Goal: Task Accomplishment & Management: Use online tool/utility

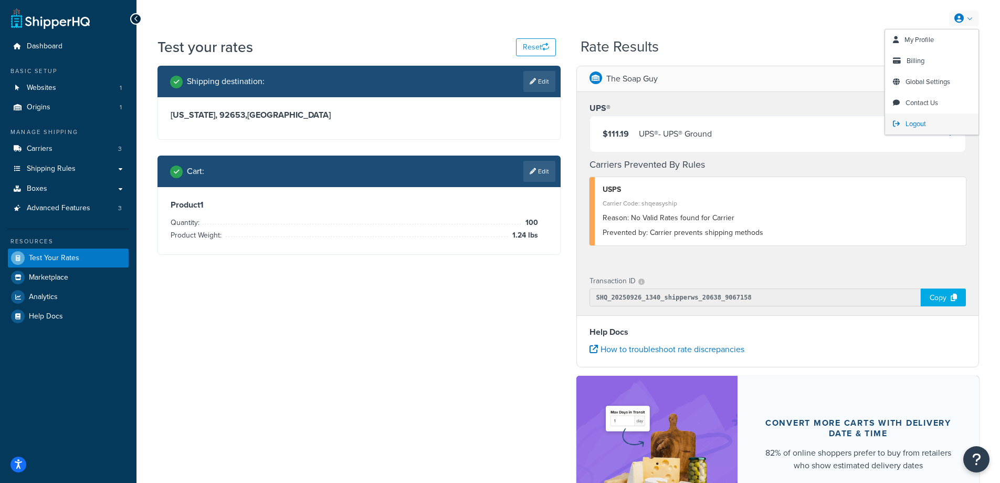
click at [915, 124] on span "Logout" at bounding box center [916, 124] width 20 height 10
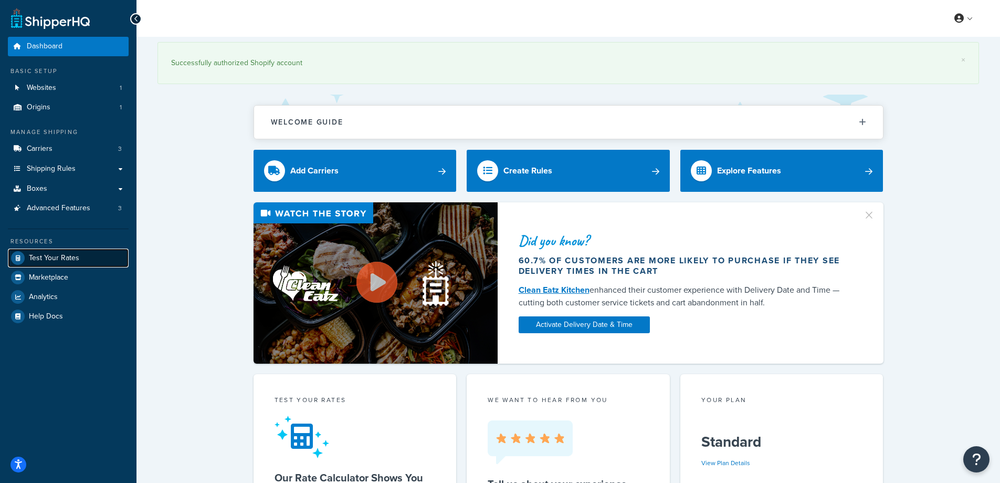
click at [49, 259] on span "Test Your Rates" at bounding box center [54, 258] width 50 height 9
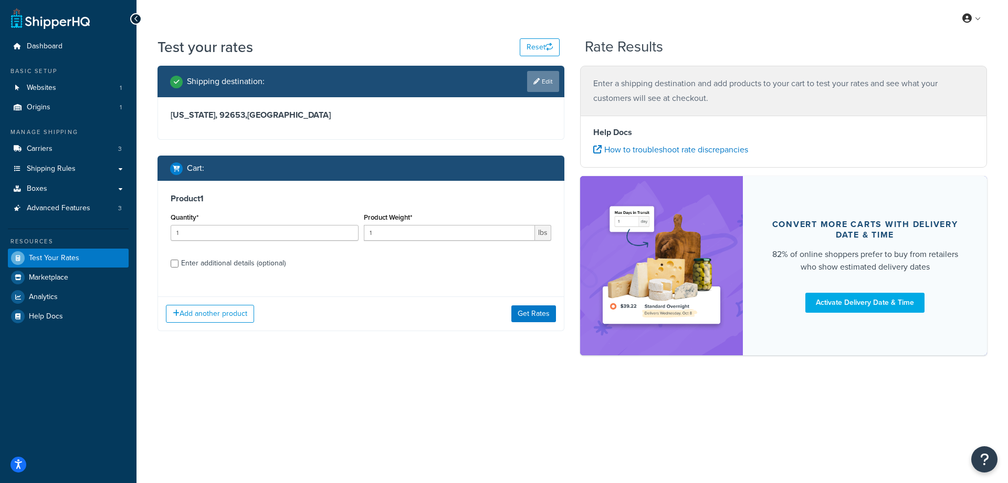
click at [545, 77] on link "Edit" at bounding box center [543, 81] width 32 height 21
select select "CA"
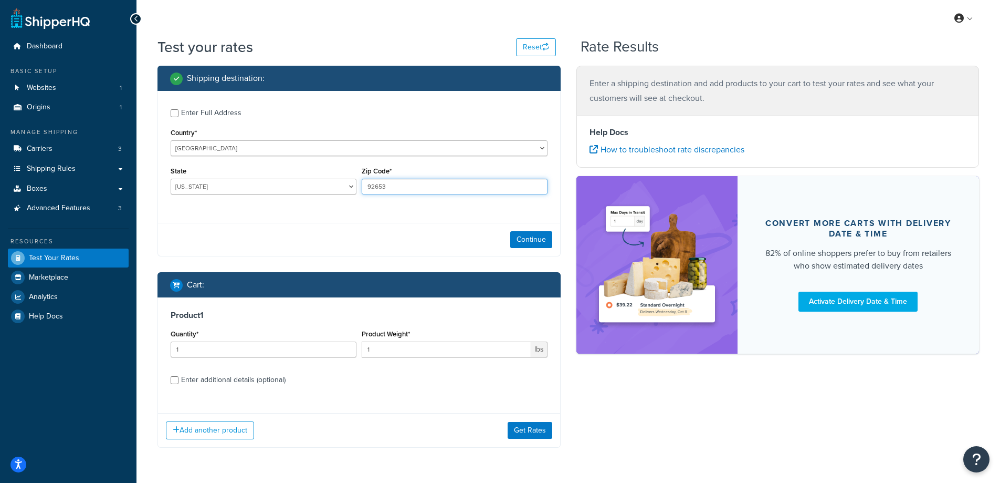
drag, startPoint x: 394, startPoint y: 191, endPoint x: 348, endPoint y: 189, distance: 46.8
click at [348, 189] on div "State [US_STATE] [US_STATE] [US_STATE] [US_STATE] [US_STATE] Armed Forces Ameri…" at bounding box center [359, 183] width 382 height 38
paste input "30066"
type input "30066"
click at [282, 213] on div "Enter Full Address Country* [GEOGRAPHIC_DATA] [GEOGRAPHIC_DATA] [GEOGRAPHIC_DAT…" at bounding box center [359, 153] width 402 height 124
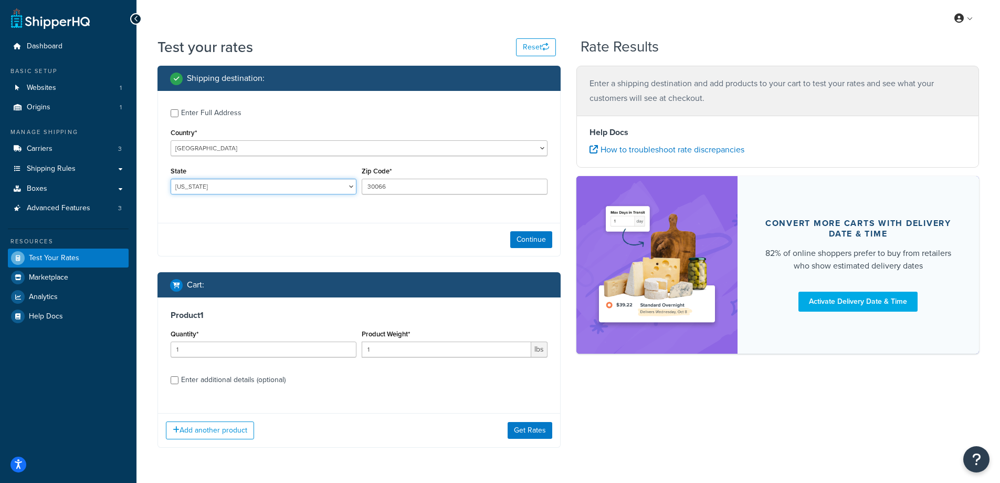
click at [213, 190] on select "[US_STATE] [US_STATE] [US_STATE] [US_STATE] [US_STATE] Armed Forces Americas Ar…" at bounding box center [264, 187] width 186 height 16
select select "GA"
click at [171, 179] on select "[US_STATE] [US_STATE] [US_STATE] [US_STATE] [US_STATE] Armed Forces Americas Ar…" at bounding box center [264, 187] width 186 height 16
click at [147, 196] on div "Test your rates Reset Rate Results Shipping destination : Enter Full Address Co…" at bounding box center [569, 263] width 864 height 453
click at [535, 242] on button "Continue" at bounding box center [531, 239] width 42 height 17
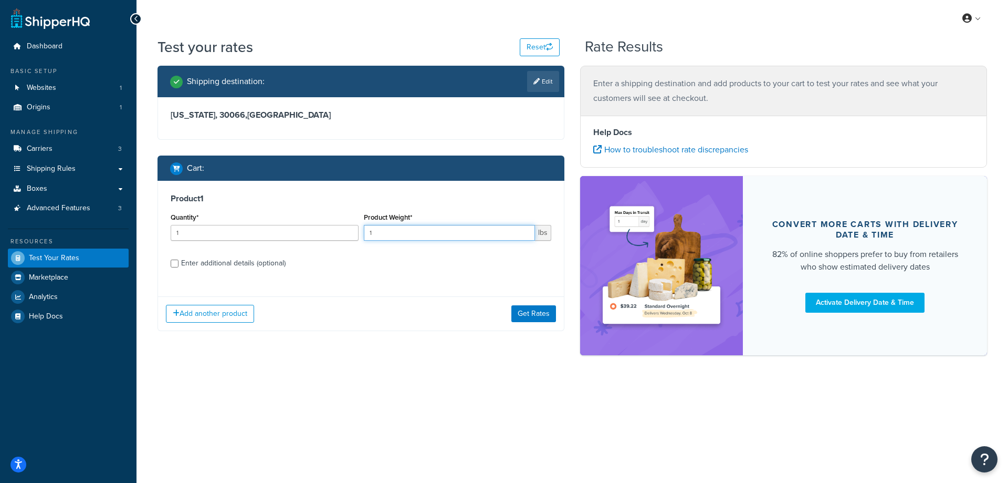
drag, startPoint x: 379, startPoint y: 233, endPoint x: 365, endPoint y: 232, distance: 13.7
click at [365, 232] on input "1" at bounding box center [450, 233] width 172 height 16
click at [377, 233] on input "1" at bounding box center [450, 233] width 172 height 16
drag, startPoint x: 377, startPoint y: 233, endPoint x: 364, endPoint y: 233, distance: 13.1
click at [364, 233] on input "1" at bounding box center [450, 233] width 172 height 16
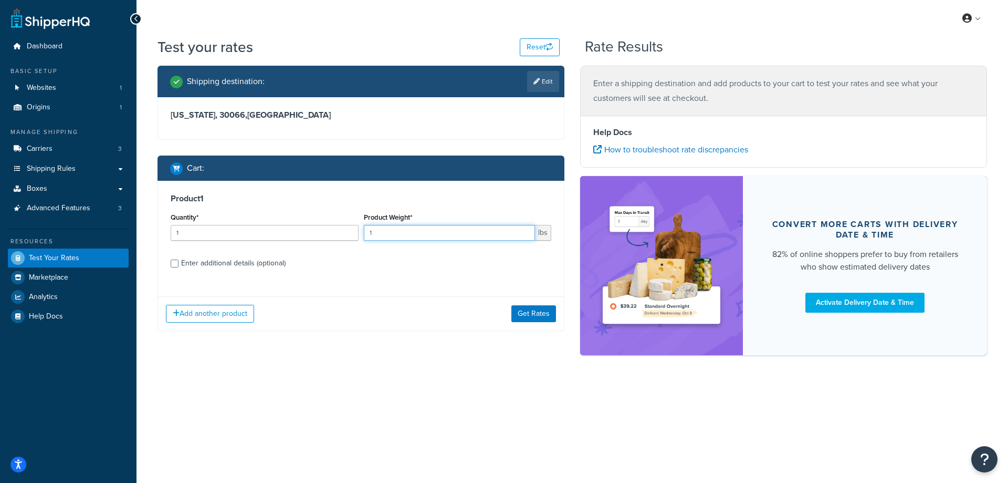
paste input "5.17"
type input "5.17"
click at [244, 236] on input "1" at bounding box center [265, 233] width 188 height 16
type input "100"
click at [523, 311] on button "Get Rates" at bounding box center [533, 313] width 45 height 17
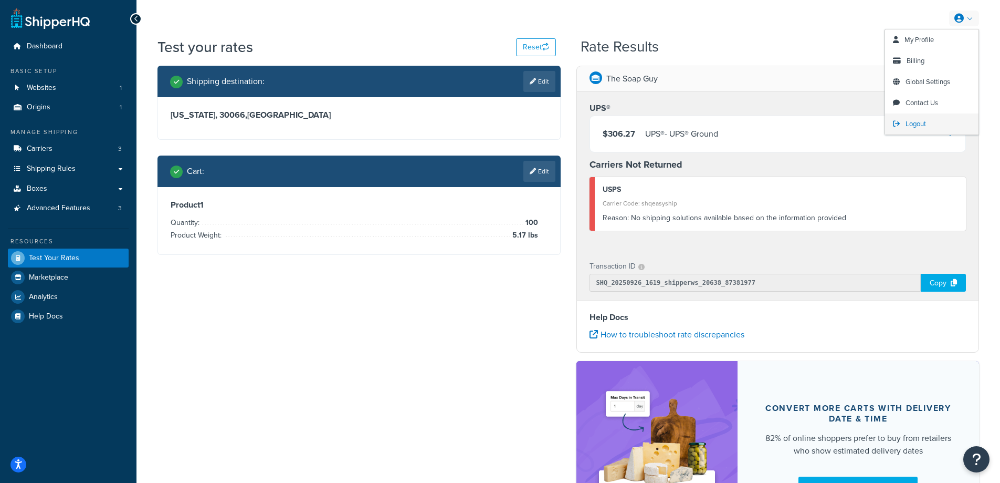
click at [917, 121] on span "Logout" at bounding box center [916, 124] width 20 height 10
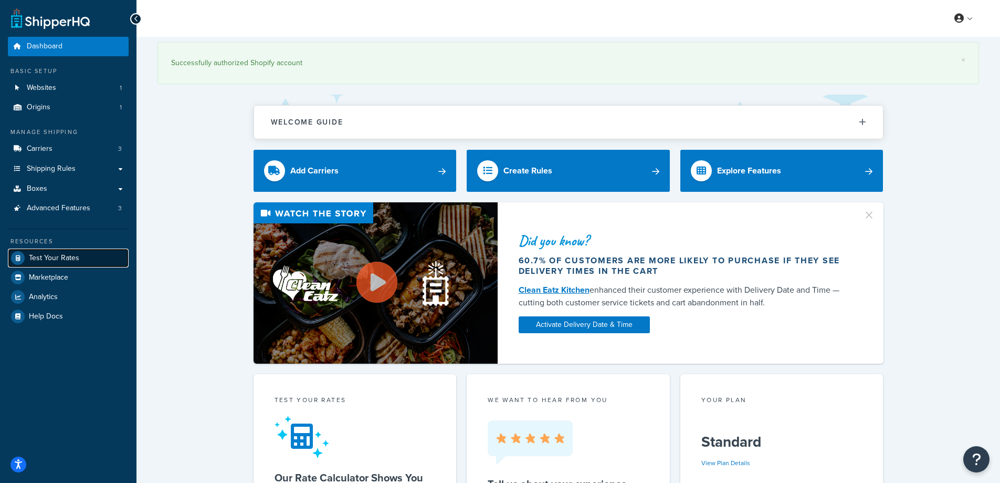
click at [59, 255] on span "Test Your Rates" at bounding box center [54, 258] width 50 height 9
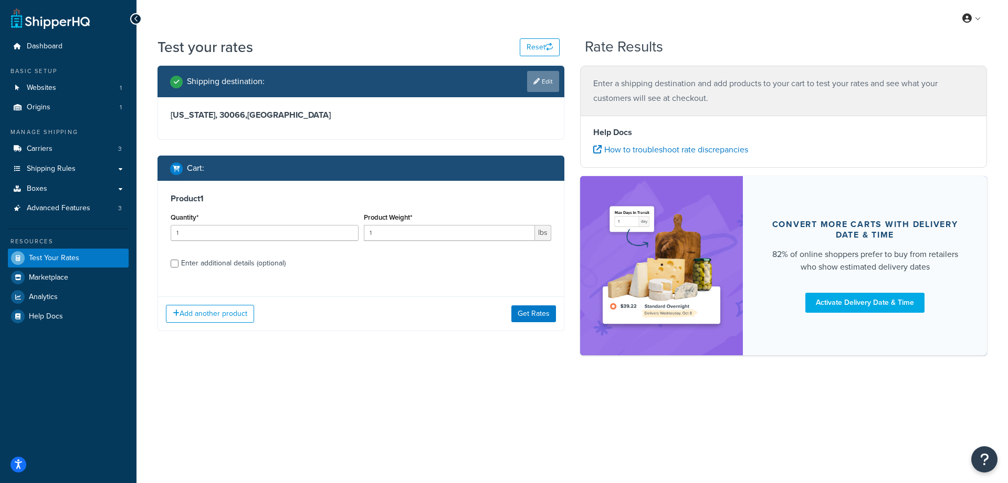
click at [545, 81] on link "Edit" at bounding box center [543, 81] width 32 height 21
select select "GA"
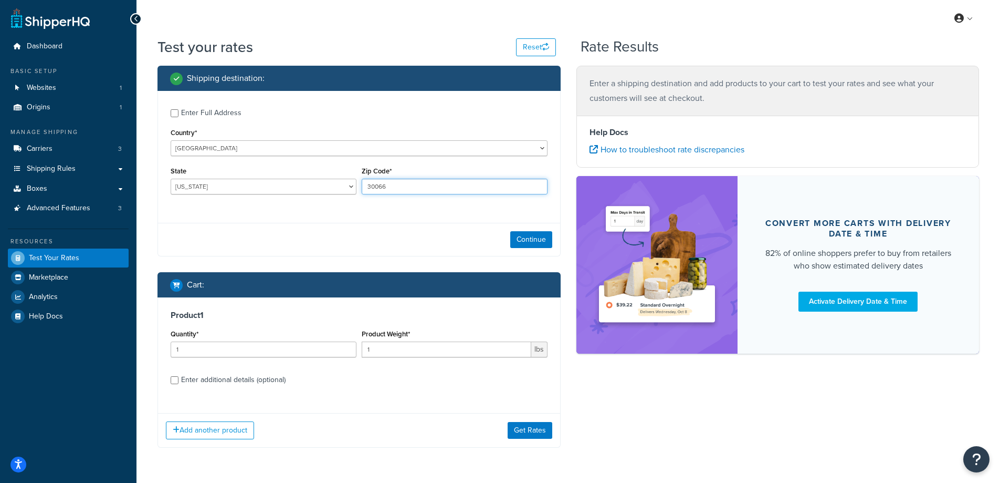
drag, startPoint x: 396, startPoint y: 186, endPoint x: 358, endPoint y: 186, distance: 38.9
click at [358, 186] on div "State Alabama Alaska American Samoa Arizona Arkansas Armed Forces Americas Arme…" at bounding box center [359, 183] width 382 height 38
paste input "96753"
type input "96753"
click at [278, 211] on div "Enter Full Address Country* [GEOGRAPHIC_DATA] [GEOGRAPHIC_DATA] [GEOGRAPHIC_DAT…" at bounding box center [359, 153] width 402 height 124
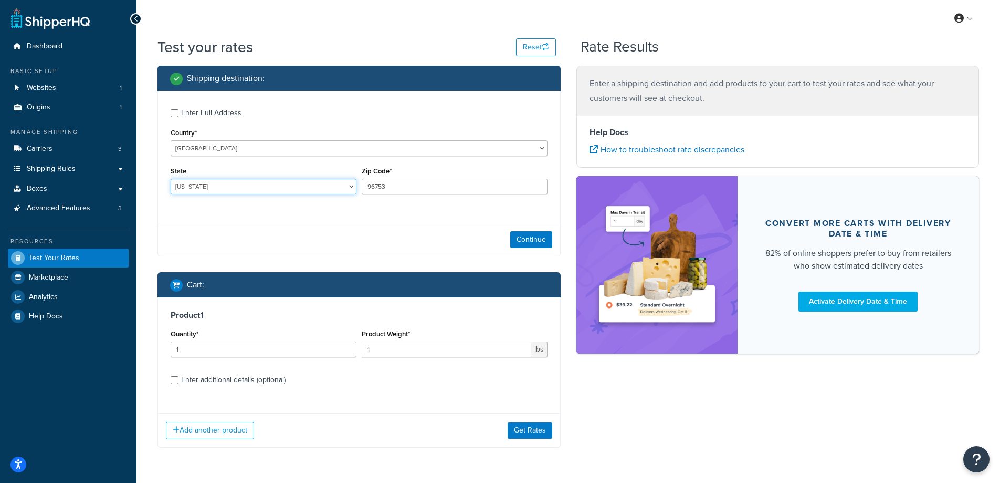
click at [193, 190] on select "[US_STATE] [US_STATE] [US_STATE] [US_STATE] [US_STATE] Armed Forces Americas Ar…" at bounding box center [264, 187] width 186 height 16
select select "HI"
click at [171, 179] on select "[US_STATE] [US_STATE] [US_STATE] [US_STATE] [US_STATE] Armed Forces Americas Ar…" at bounding box center [264, 187] width 186 height 16
click at [241, 204] on div "Enter Full Address Country* [GEOGRAPHIC_DATA] [GEOGRAPHIC_DATA] [GEOGRAPHIC_DAT…" at bounding box center [359, 153] width 402 height 124
click at [518, 243] on button "Continue" at bounding box center [531, 239] width 42 height 17
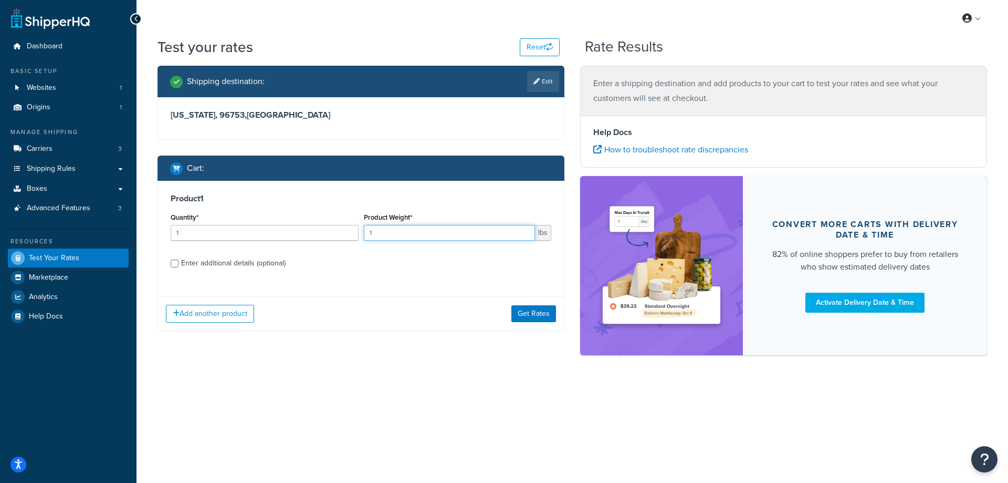
drag, startPoint x: 389, startPoint y: 230, endPoint x: 362, endPoint y: 234, distance: 26.6
click at [362, 234] on div "Product Weight* 1 lbs" at bounding box center [457, 229] width 193 height 38
paste input "0.90"
type input "0.90"
click at [255, 238] on input "1" at bounding box center [265, 233] width 188 height 16
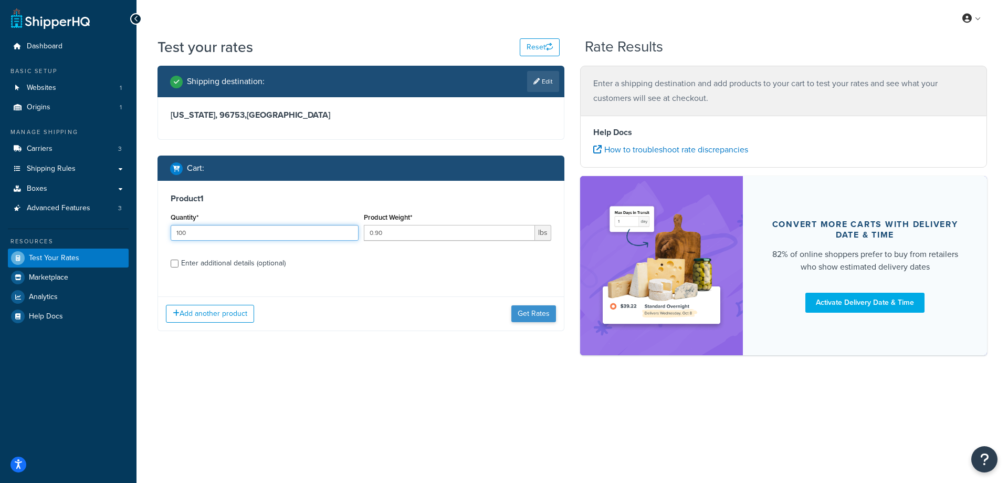
type input "100"
click at [531, 310] on button "Get Rates" at bounding box center [533, 313] width 45 height 17
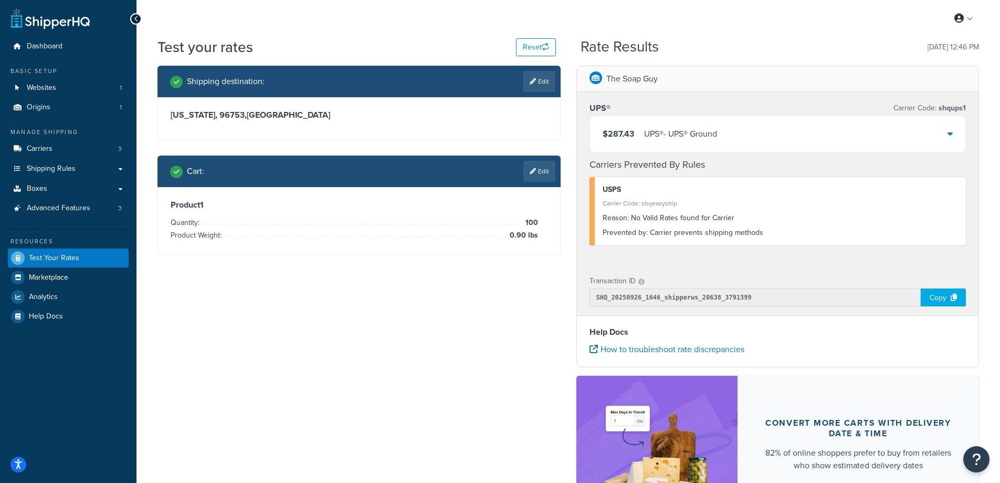
click at [956, 134] on div "$287.43 UPS® - UPS® Ground" at bounding box center [778, 134] width 376 height 36
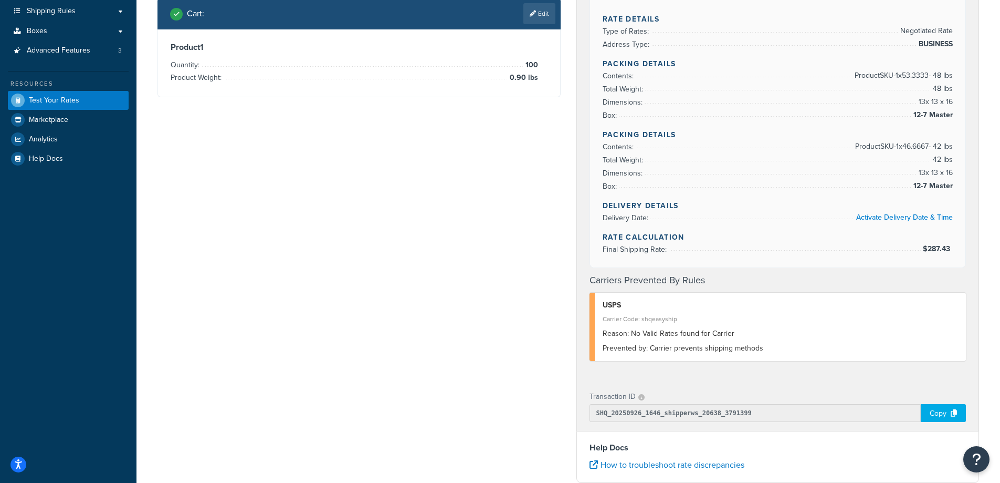
scroll to position [53, 0]
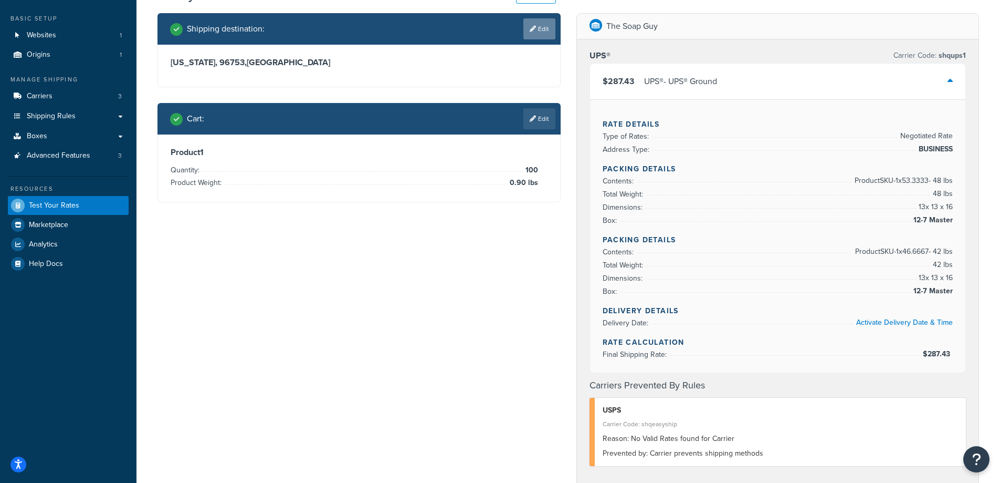
click at [542, 25] on link "Edit" at bounding box center [540, 28] width 32 height 21
select select "HI"
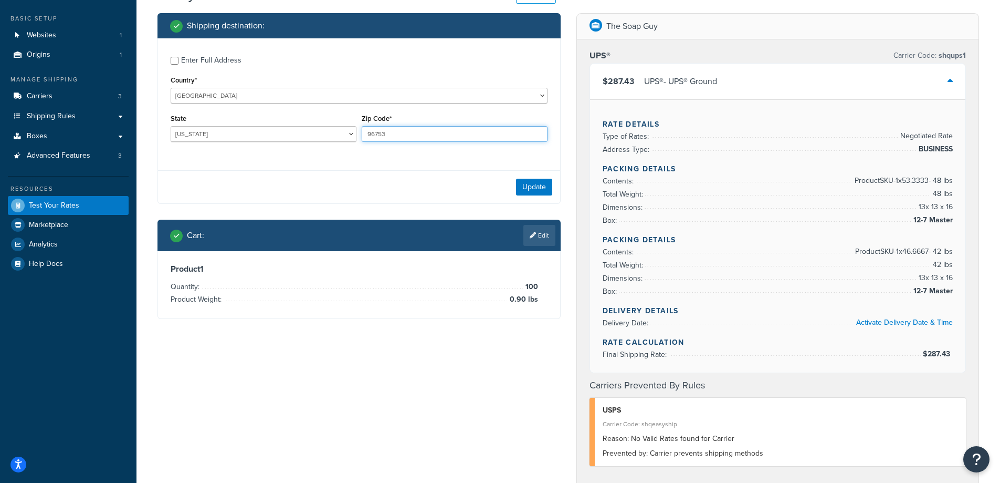
drag, startPoint x: 392, startPoint y: 135, endPoint x: 362, endPoint y: 134, distance: 29.9
click at [362, 134] on input "96753" at bounding box center [455, 134] width 186 height 16
paste input "331"
type input "93313"
click at [322, 154] on div "Enter Full Address Country* [GEOGRAPHIC_DATA] [GEOGRAPHIC_DATA] [GEOGRAPHIC_DAT…" at bounding box center [359, 100] width 402 height 124
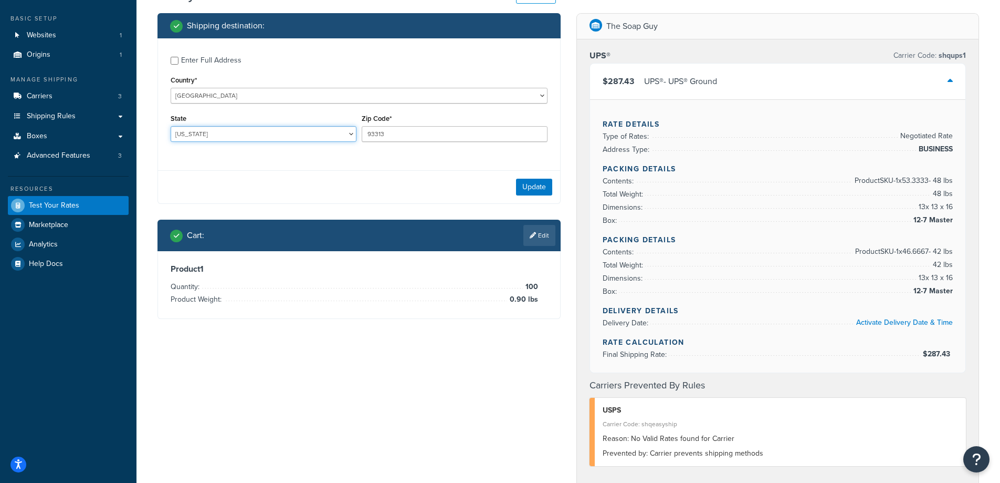
click at [232, 133] on select "[US_STATE] [US_STATE] [US_STATE] [US_STATE] [US_STATE] Armed Forces Americas Ar…" at bounding box center [264, 134] width 186 height 16
select select "CA"
click at [171, 126] on select "[US_STATE] [US_STATE] [US_STATE] [US_STATE] [US_STATE] Armed Forces Americas Ar…" at bounding box center [264, 134] width 186 height 16
click at [148, 148] on div "Test your rates Reset Rate Results 09/26/2025, 12:46 PM Shipping destination : …" at bounding box center [569, 397] width 864 height 826
click at [524, 186] on button "Update" at bounding box center [534, 187] width 36 height 17
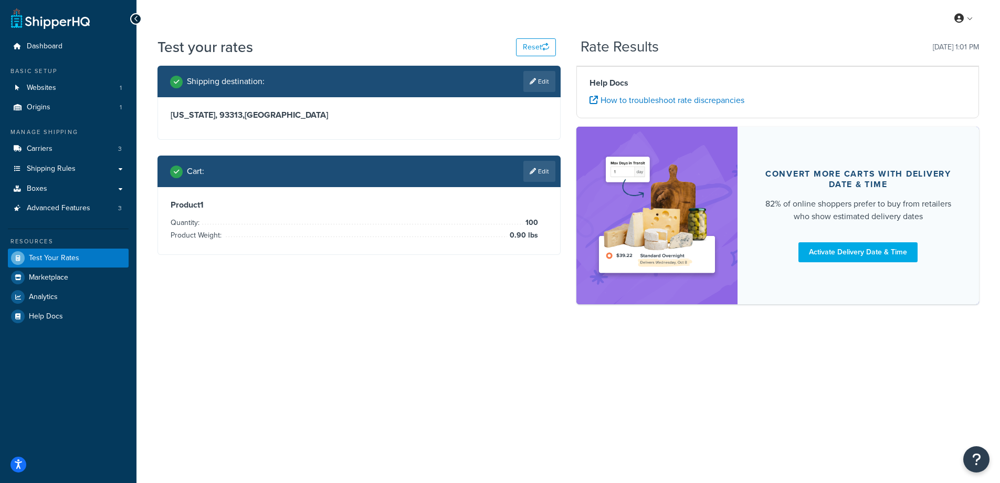
scroll to position [0, 0]
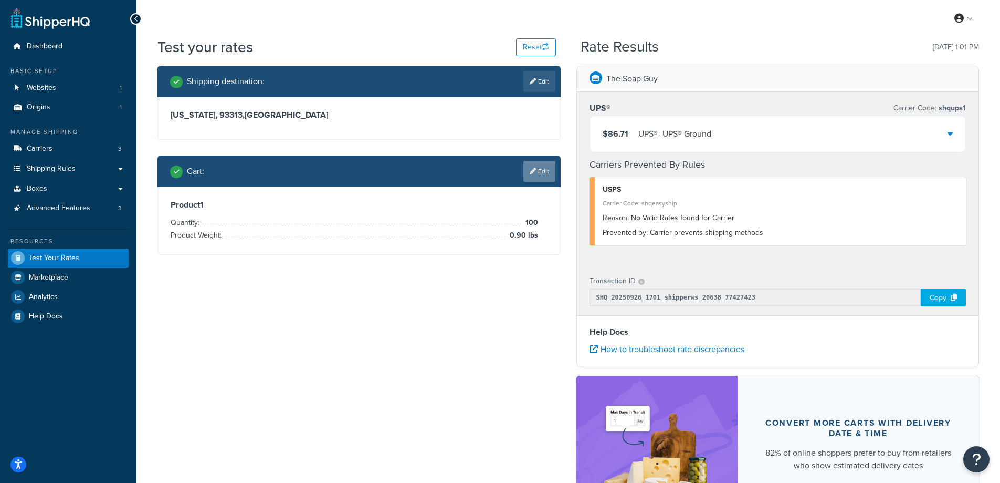
click at [542, 169] on link "Edit" at bounding box center [540, 171] width 32 height 21
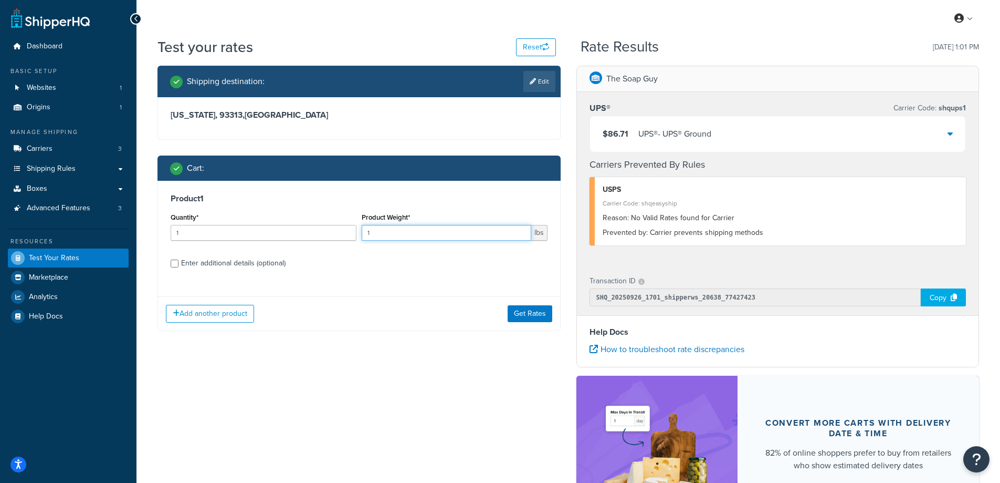
click at [331, 234] on div "Quantity* 1 Product Weight* 1 lbs" at bounding box center [359, 229] width 382 height 38
paste input "0.30"
type input "0.30"
click at [236, 237] on input "1" at bounding box center [264, 233] width 186 height 16
type input "100"
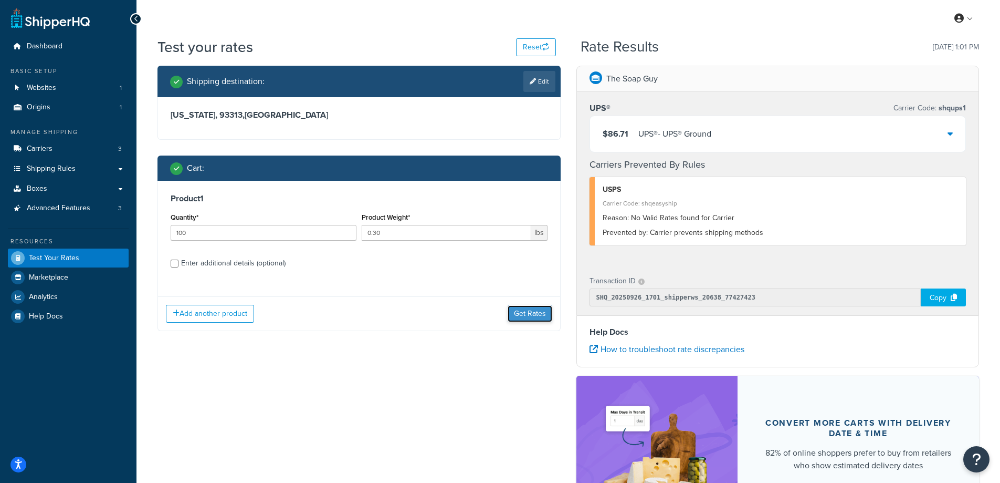
click at [524, 318] on button "Get Rates" at bounding box center [530, 313] width 45 height 17
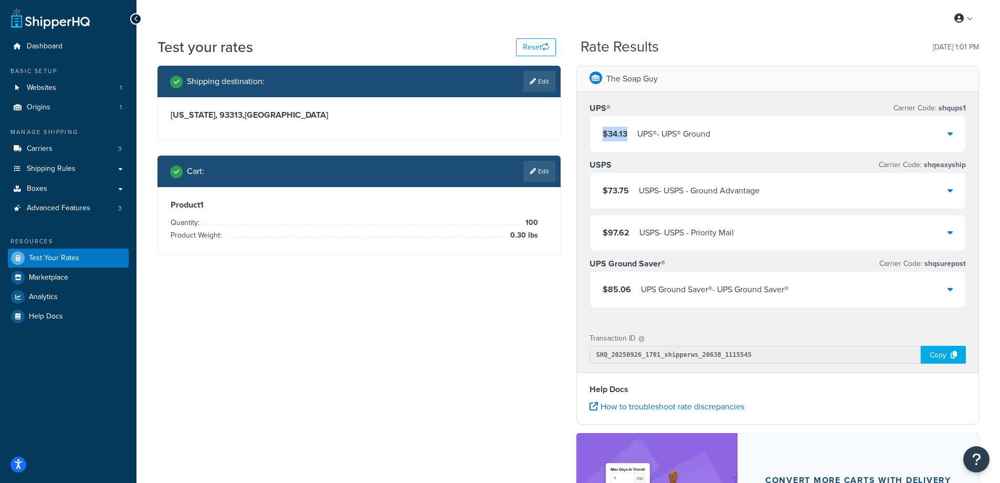
drag, startPoint x: 627, startPoint y: 132, endPoint x: 604, endPoint y: 133, distance: 23.1
click at [604, 133] on span "$34.13" at bounding box center [615, 134] width 25 height 12
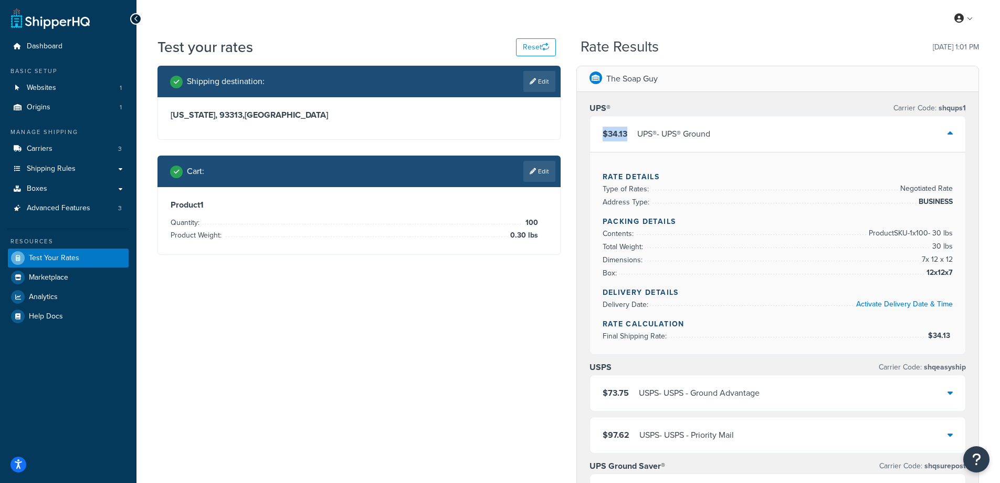
copy span "$34.13"
click at [540, 79] on link "Edit" at bounding box center [540, 81] width 32 height 21
select select "CA"
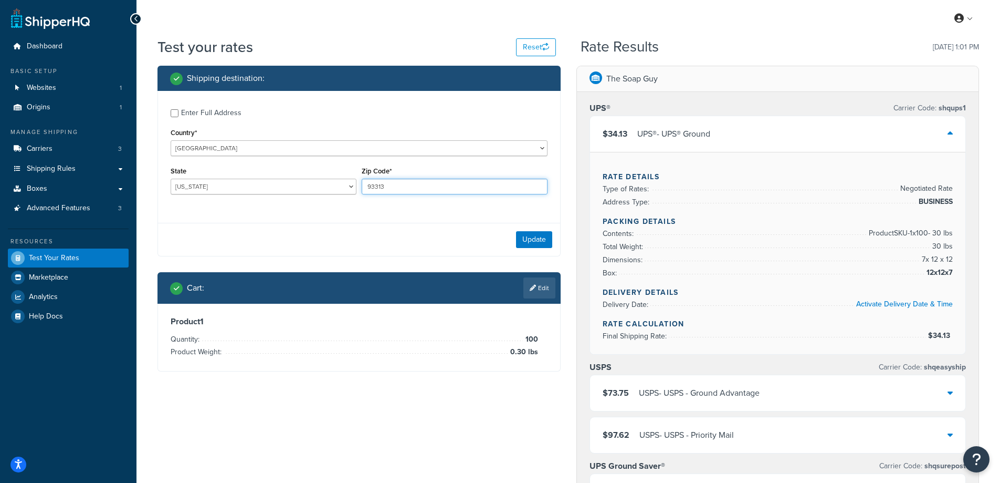
drag, startPoint x: 394, startPoint y: 184, endPoint x: 344, endPoint y: 172, distance: 51.3
click at [344, 172] on div "State Alabama Alaska American Samoa Arizona Arkansas Armed Forces Americas Arme…" at bounding box center [359, 183] width 382 height 38
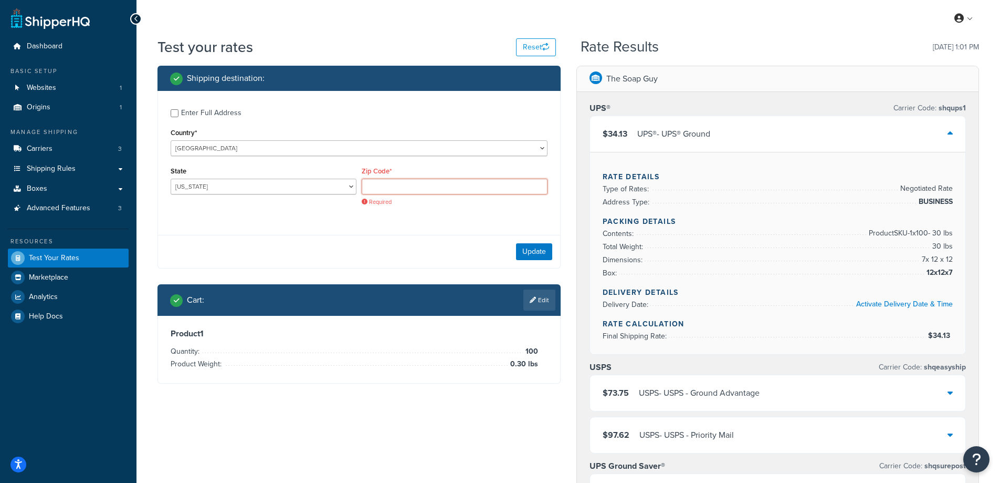
click at [382, 188] on input "Zip Code*" at bounding box center [455, 187] width 186 height 16
paste input "32805"
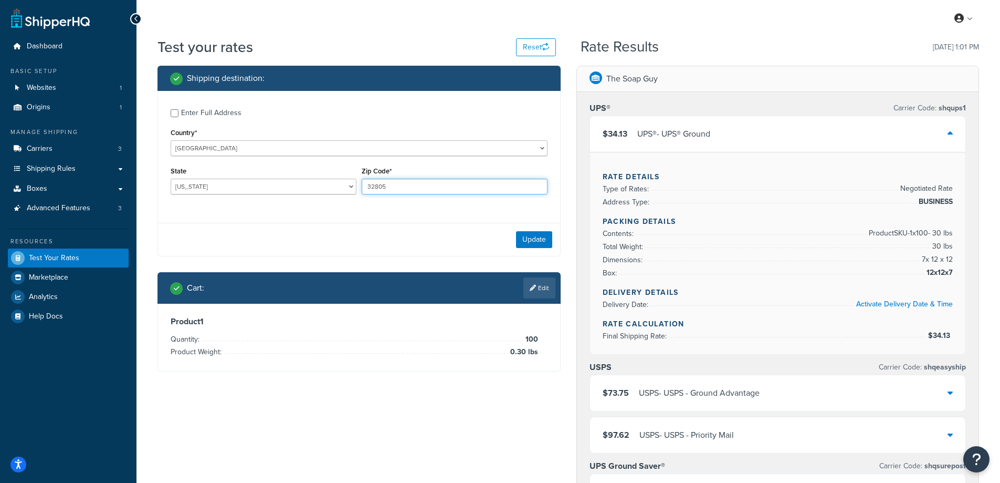
type input "32805"
click at [293, 211] on div "Enter Full Address Country* [GEOGRAPHIC_DATA] [GEOGRAPHIC_DATA] [GEOGRAPHIC_DAT…" at bounding box center [359, 153] width 402 height 124
click at [217, 187] on select "[US_STATE] [US_STATE] [US_STATE] [US_STATE] [US_STATE] Armed Forces Americas Ar…" at bounding box center [264, 187] width 186 height 16
select select "FL"
click at [171, 179] on select "[US_STATE] [US_STATE] [US_STATE] [US_STATE] [US_STATE] Armed Forces Americas Ar…" at bounding box center [264, 187] width 186 height 16
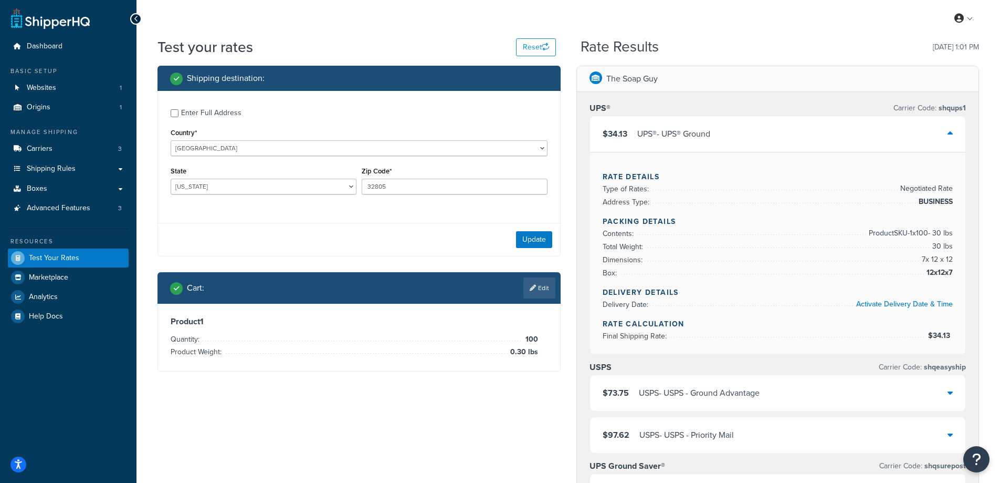
click at [145, 208] on div "Test your rates Reset Rate Results 09/26/2025, 1:01 PM Shipping destination : E…" at bounding box center [569, 443] width 864 height 812
click at [521, 239] on button "Update" at bounding box center [534, 239] width 36 height 17
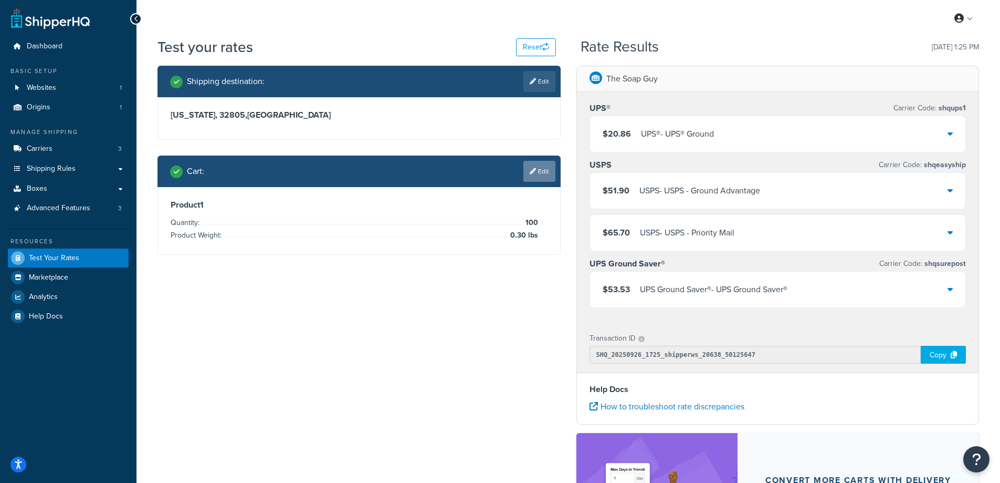
click at [544, 161] on link "Edit" at bounding box center [540, 171] width 32 height 21
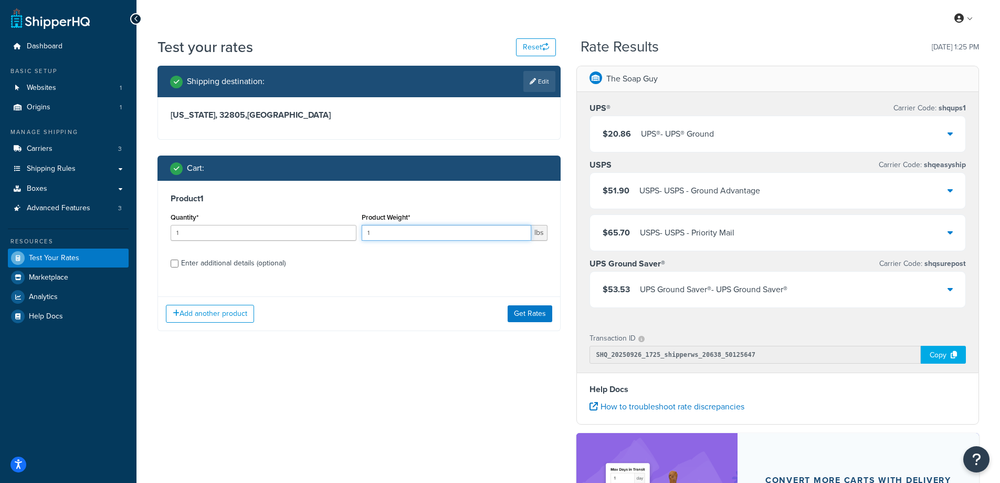
drag, startPoint x: 497, startPoint y: 235, endPoint x: 362, endPoint y: 235, distance: 134.4
click at [362, 235] on input "1" at bounding box center [447, 233] width 170 height 16
paste input "0.2"
type input "0.21"
click at [254, 230] on input "1" at bounding box center [264, 233] width 186 height 16
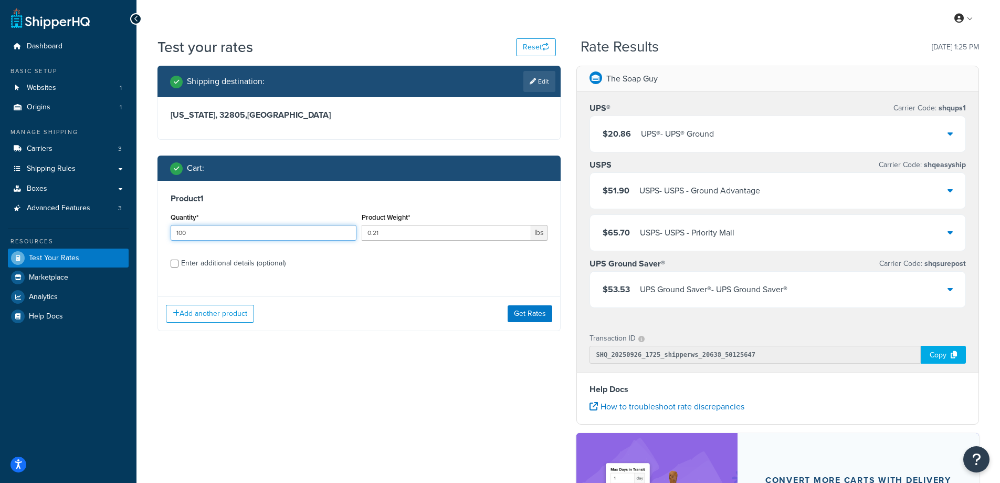
type input "100"
click at [527, 313] on button "Get Rates" at bounding box center [530, 313] width 45 height 17
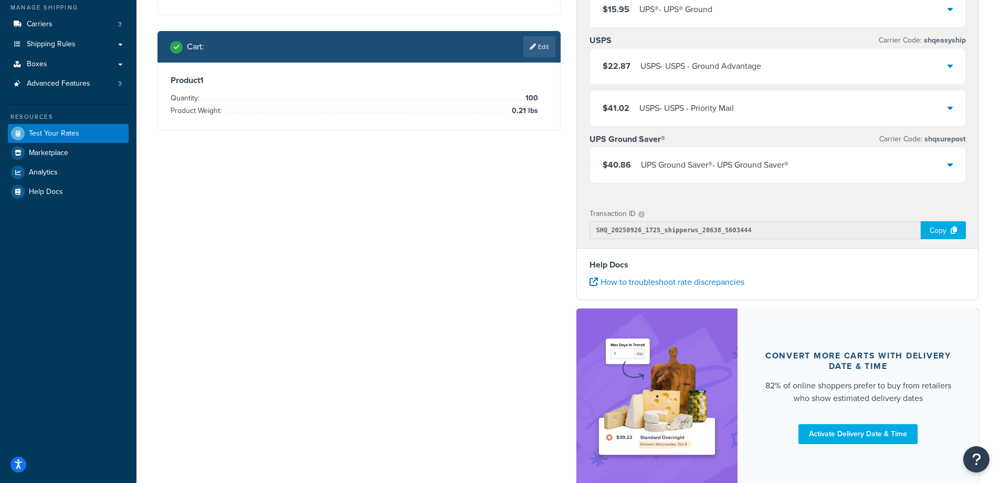
scroll to position [53, 0]
